Goal: Information Seeking & Learning: Learn about a topic

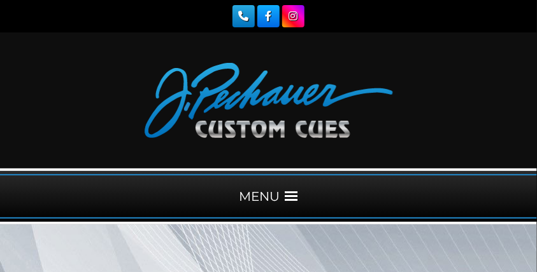
click at [290, 194] on span at bounding box center [291, 196] width 13 height 13
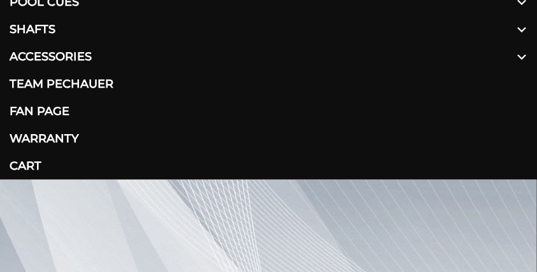
scroll to position [272, 0]
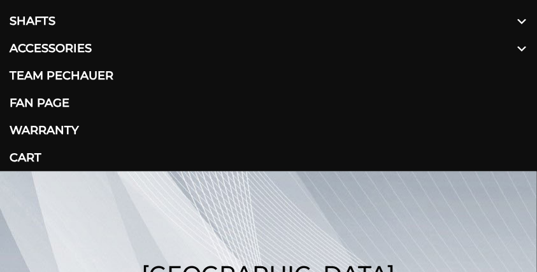
click at [34, 16] on link "Shafts" at bounding box center [268, 21] width 537 height 27
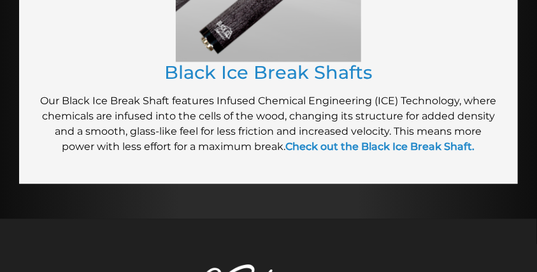
scroll to position [2026, 0]
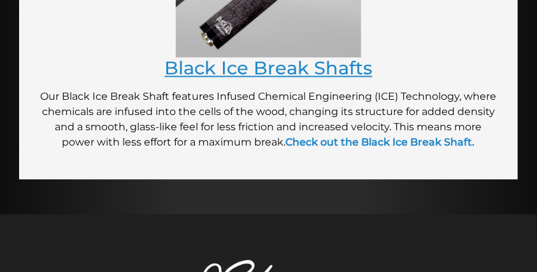
click at [275, 71] on link "Black Ice Break Shafts" at bounding box center [269, 68] width 208 height 22
